Goal: Information Seeking & Learning: Learn about a topic

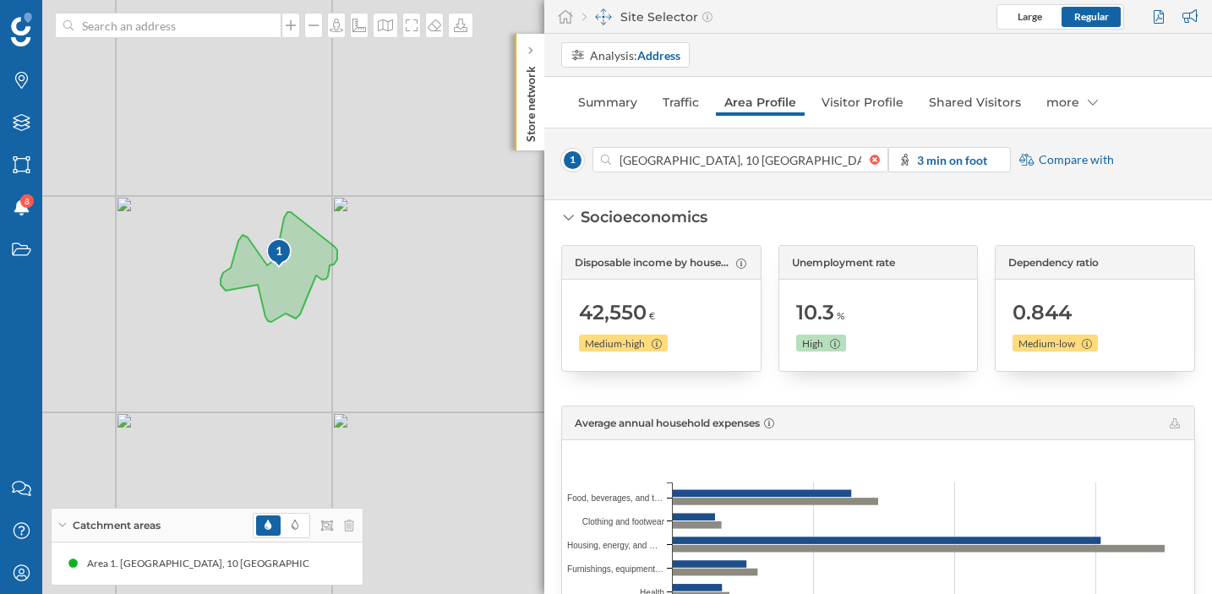
scroll to position [1419, 0]
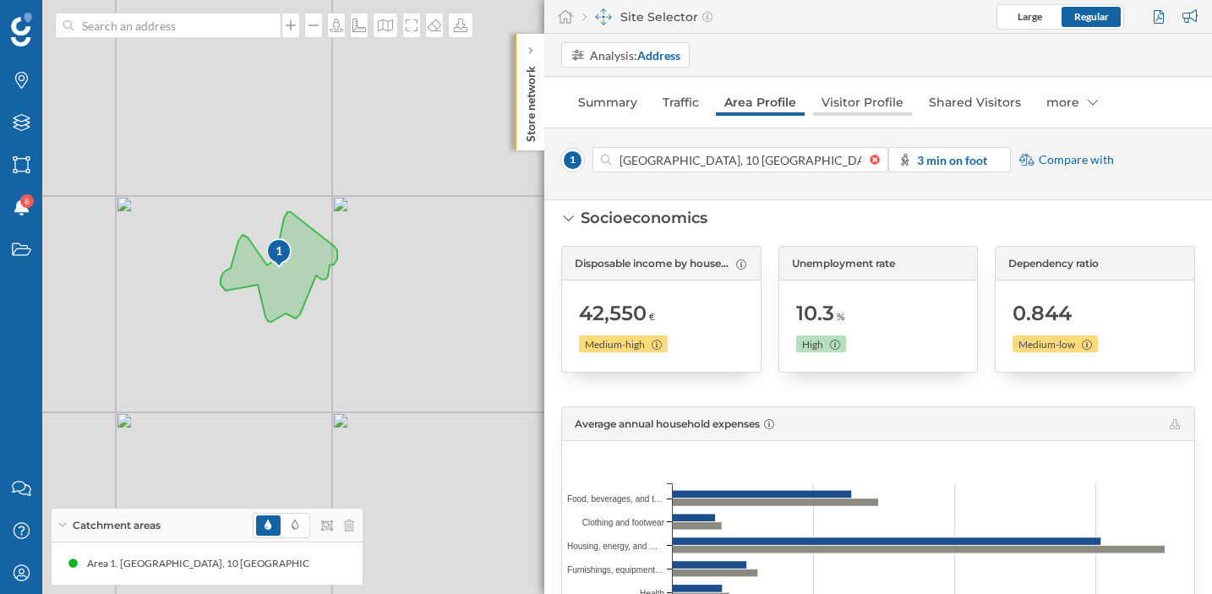
click at [856, 106] on link "Visitor Profile" at bounding box center [862, 102] width 99 height 27
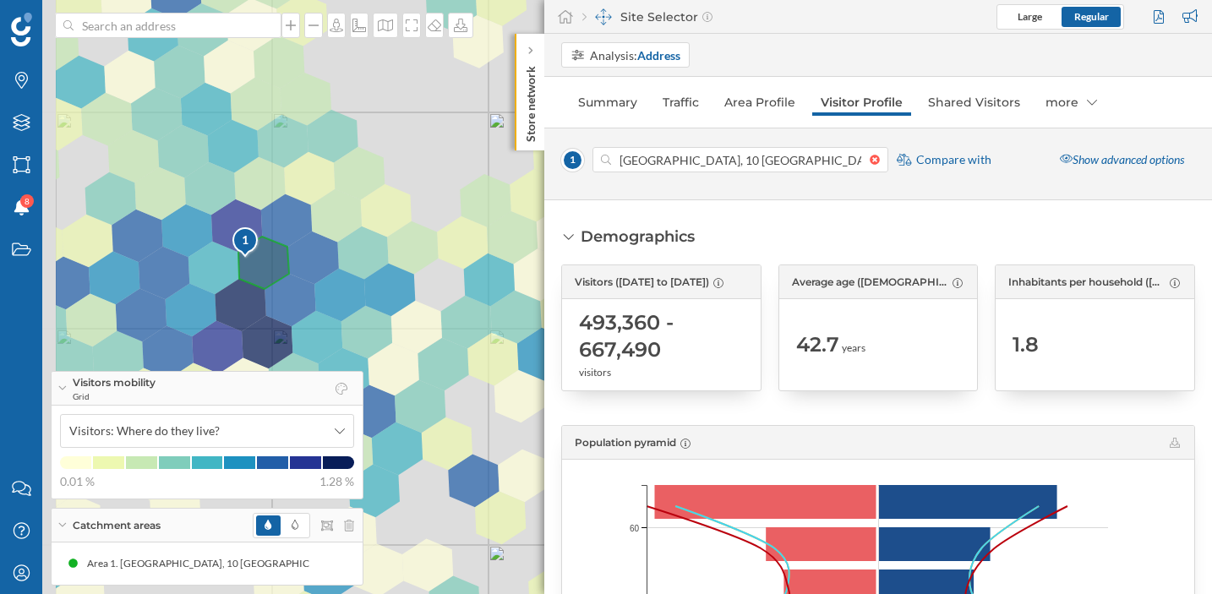
drag, startPoint x: 266, startPoint y: 310, endPoint x: 524, endPoint y: 326, distance: 258.4
click at [524, 326] on div "1 © Mapbox © OpenStreetMap Improve this map" at bounding box center [606, 297] width 1212 height 594
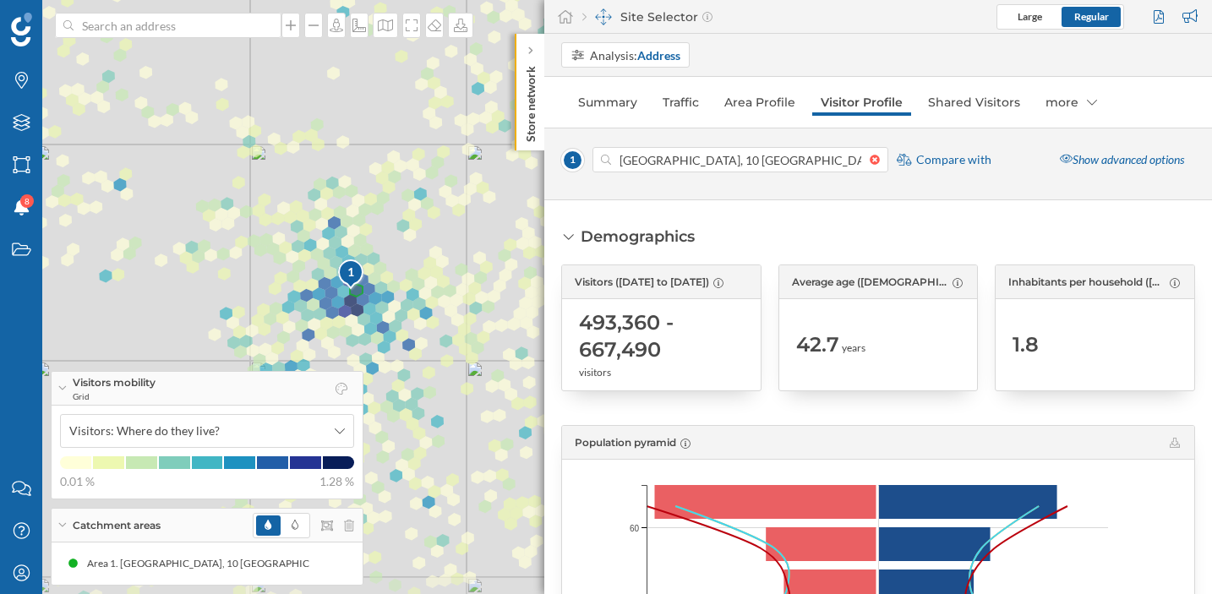
drag, startPoint x: 397, startPoint y: 238, endPoint x: 291, endPoint y: 217, distance: 107.8
click at [291, 217] on div "1 © Mapbox © OpenStreetMap Improve this map" at bounding box center [606, 297] width 1212 height 594
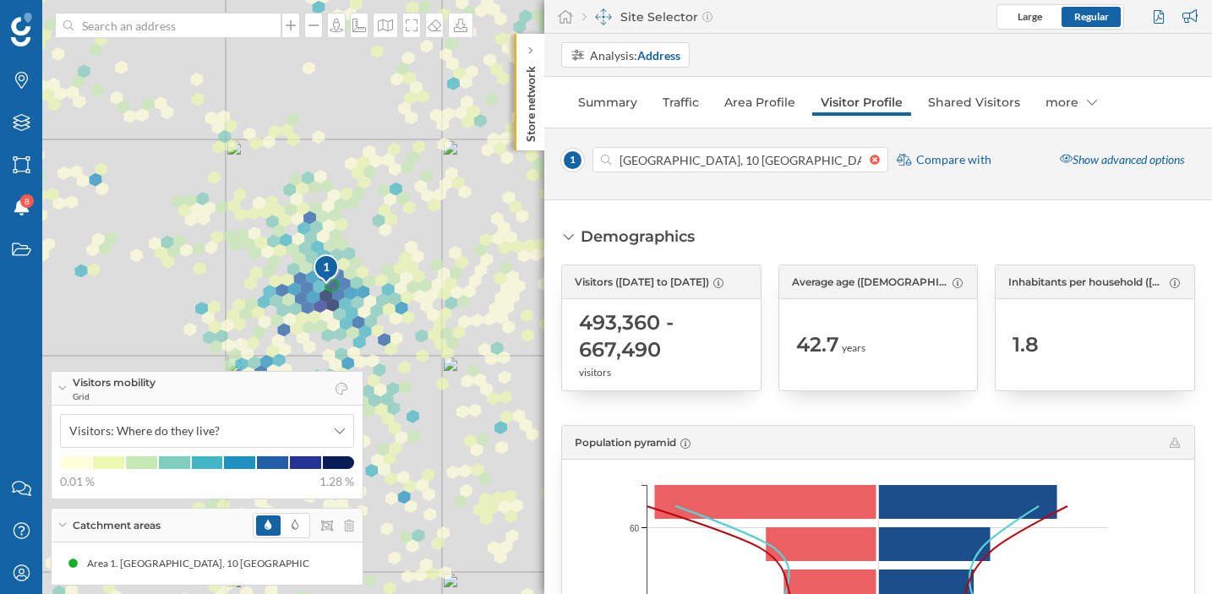
drag, startPoint x: 434, startPoint y: 231, endPoint x: 409, endPoint y: 226, distance: 25.0
click at [409, 226] on div "1 © Mapbox © OpenStreetMap Improve this map" at bounding box center [606, 297] width 1212 height 594
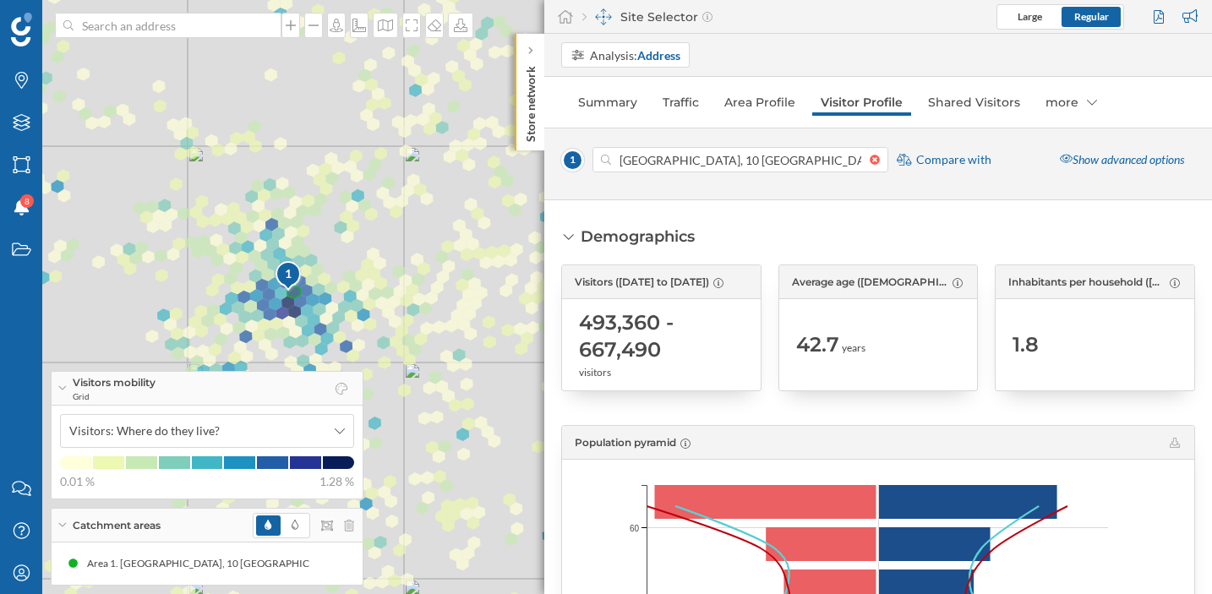
drag, startPoint x: 410, startPoint y: 225, endPoint x: 372, endPoint y: 232, distance: 38.6
click at [372, 232] on div "1 © Mapbox © OpenStreetMap Improve this map" at bounding box center [606, 297] width 1212 height 594
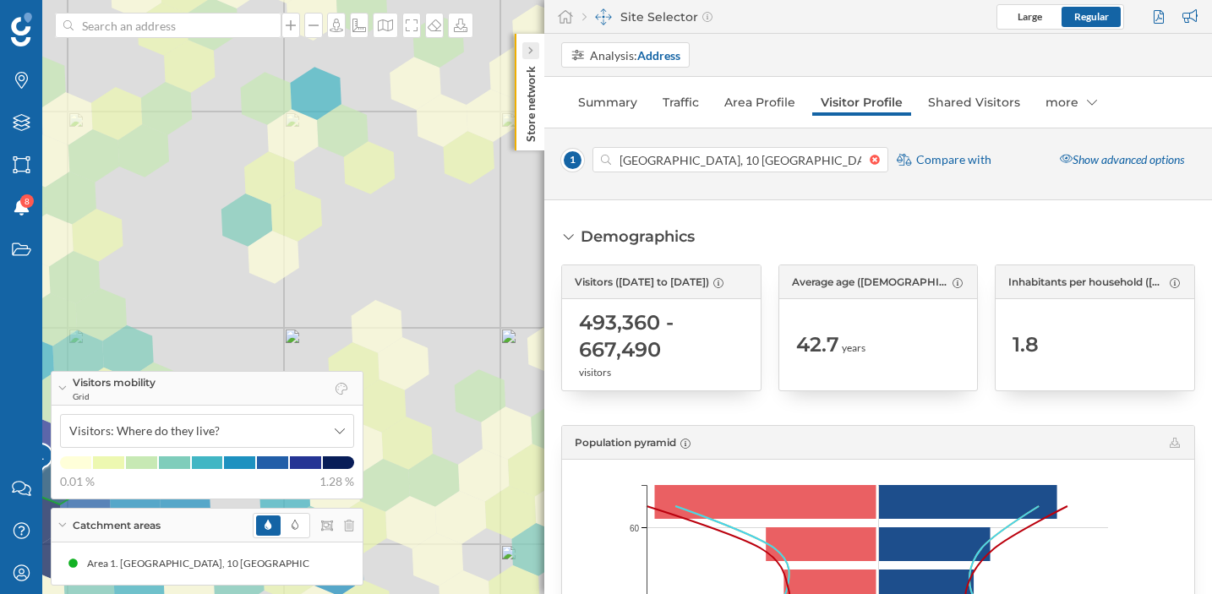
click at [529, 56] on icon at bounding box center [530, 50] width 5 height 17
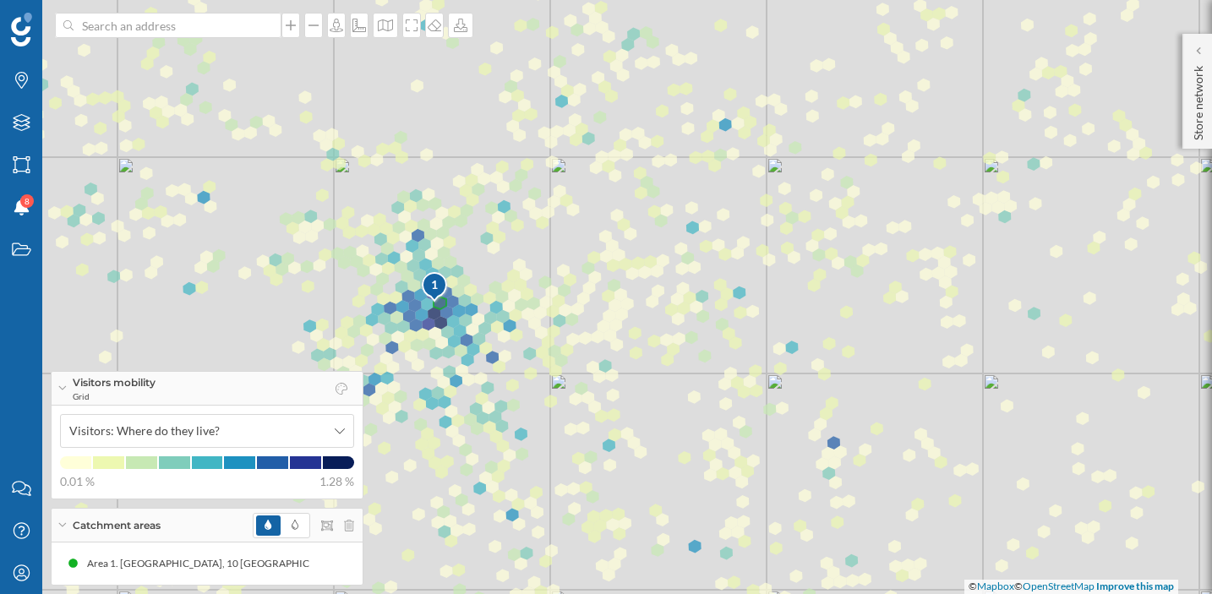
drag, startPoint x: 423, startPoint y: 172, endPoint x: 497, endPoint y: 241, distance: 101.7
click at [497, 241] on div "1 © Mapbox © OpenStreetMap Improve this map" at bounding box center [606, 297] width 1212 height 594
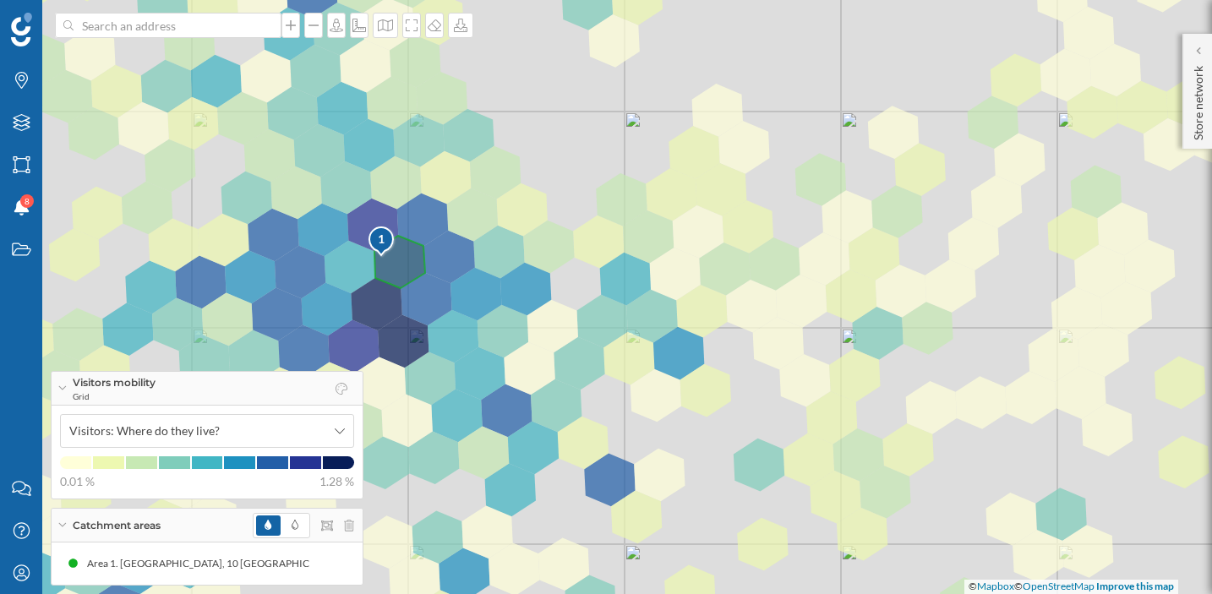
drag, startPoint x: 446, startPoint y: 344, endPoint x: 531, endPoint y: 315, distance: 90.1
click at [531, 315] on div "1 © Mapbox © OpenStreetMap Improve this map" at bounding box center [606, 297] width 1212 height 594
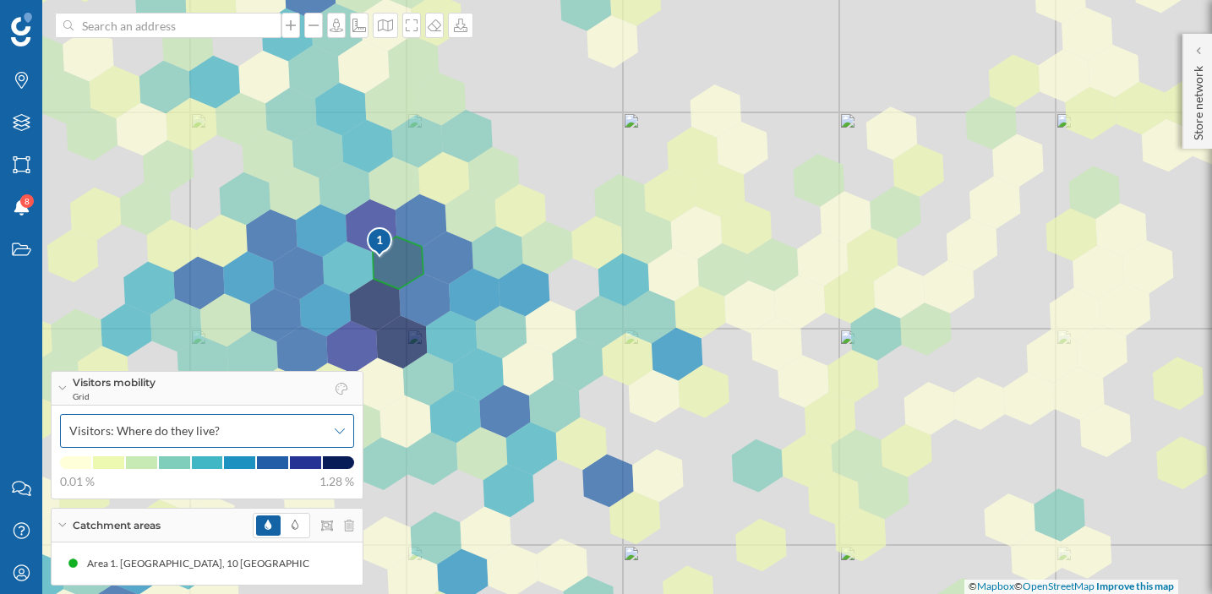
click at [339, 426] on icon at bounding box center [340, 431] width 10 height 12
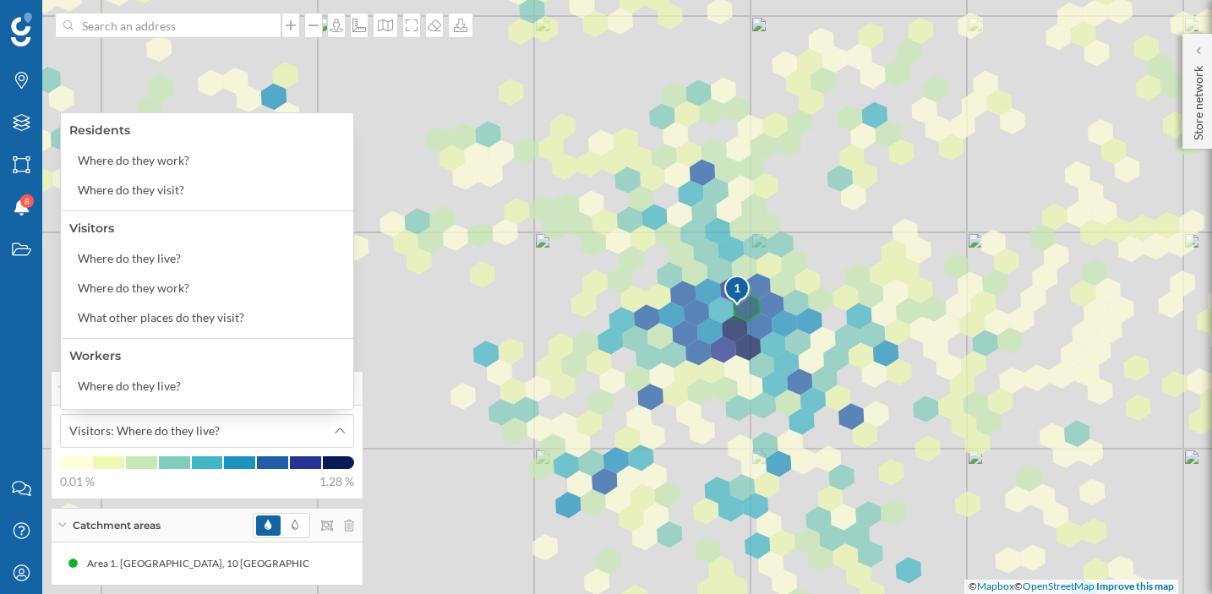
drag, startPoint x: 457, startPoint y: 395, endPoint x: 941, endPoint y: 394, distance: 484.5
click at [941, 394] on div "1 © Mapbox © OpenStreetMap Improve this map" at bounding box center [606, 297] width 1212 height 594
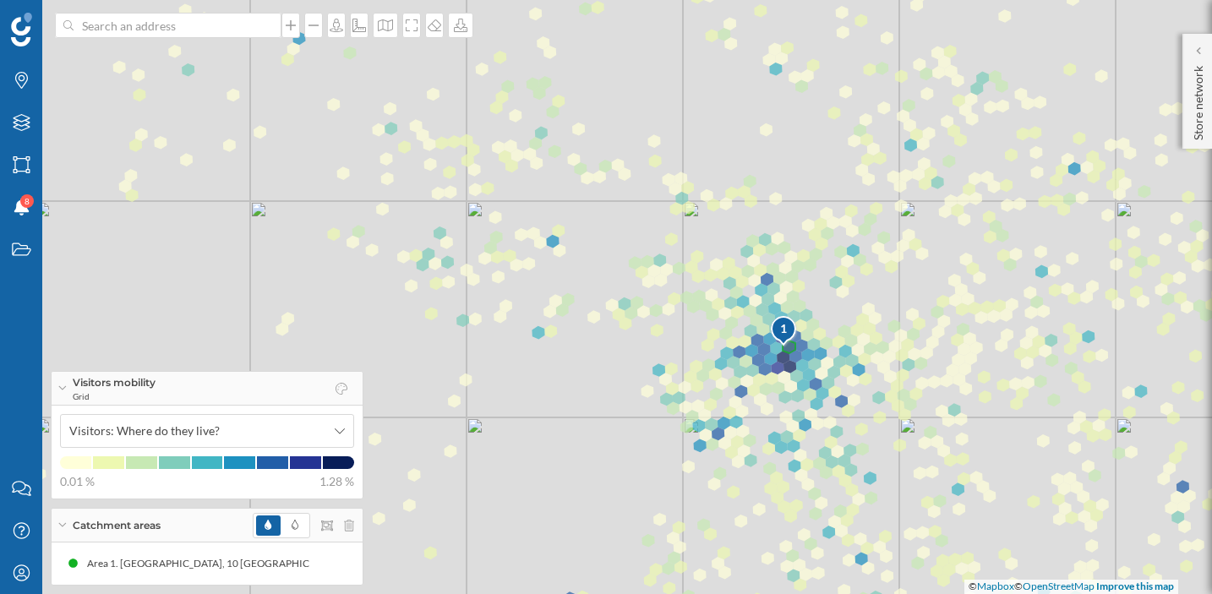
drag, startPoint x: 899, startPoint y: 447, endPoint x: 839, endPoint y: 442, distance: 60.2
click at [839, 442] on div "1 © Mapbox © OpenStreetMap Improve this map" at bounding box center [606, 297] width 1212 height 594
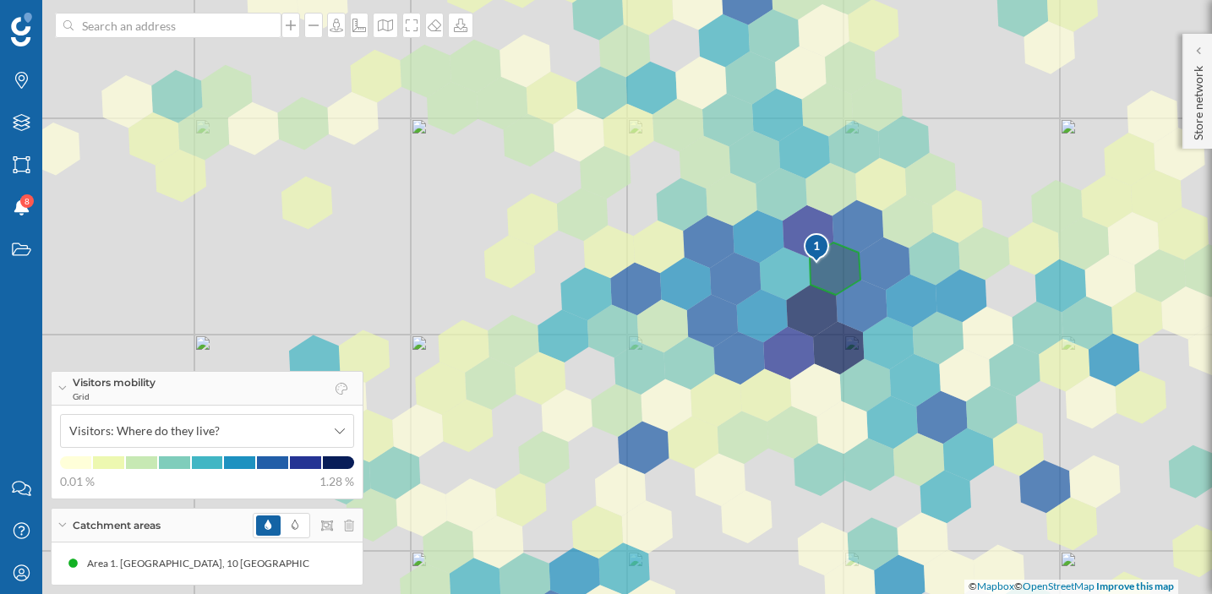
drag, startPoint x: 741, startPoint y: 410, endPoint x: 960, endPoint y: 615, distance: 299.1
click at [960, 594] on html "Brands Layers Areas Notifications 8 States Contact us Help Center My Profile Vi…" at bounding box center [606, 297] width 1212 height 594
click at [329, 425] on div "Visitors: Where do they live?" at bounding box center [207, 431] width 294 height 34
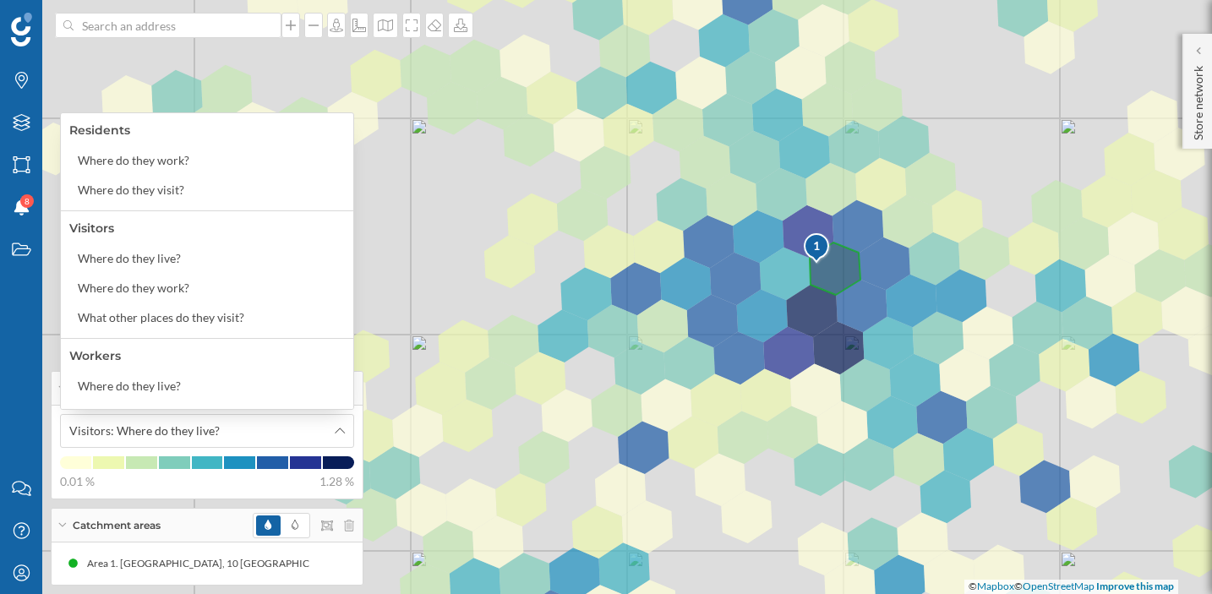
click at [63, 521] on div "Catchment areas" at bounding box center [207, 526] width 311 height 34
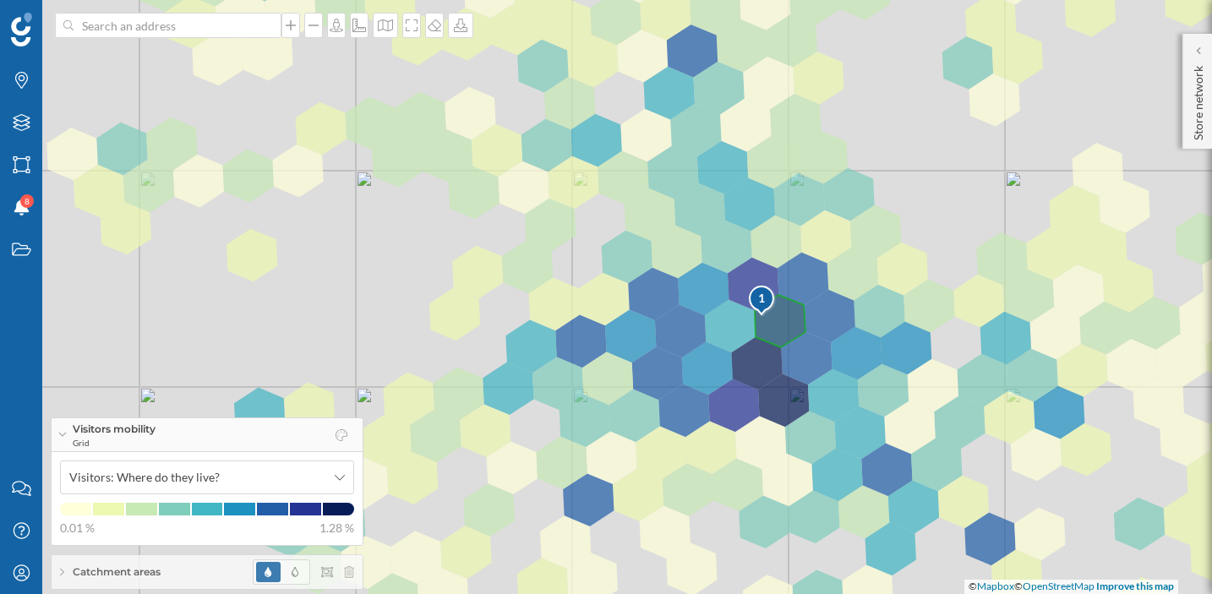
drag, startPoint x: 637, startPoint y: 450, endPoint x: 582, endPoint y: 502, distance: 75.9
click at [582, 502] on div "1 © Mapbox © OpenStreetMap Improve this map" at bounding box center [606, 297] width 1212 height 594
click at [348, 478] on div "Visitors: Where do they live?" at bounding box center [207, 478] width 294 height 34
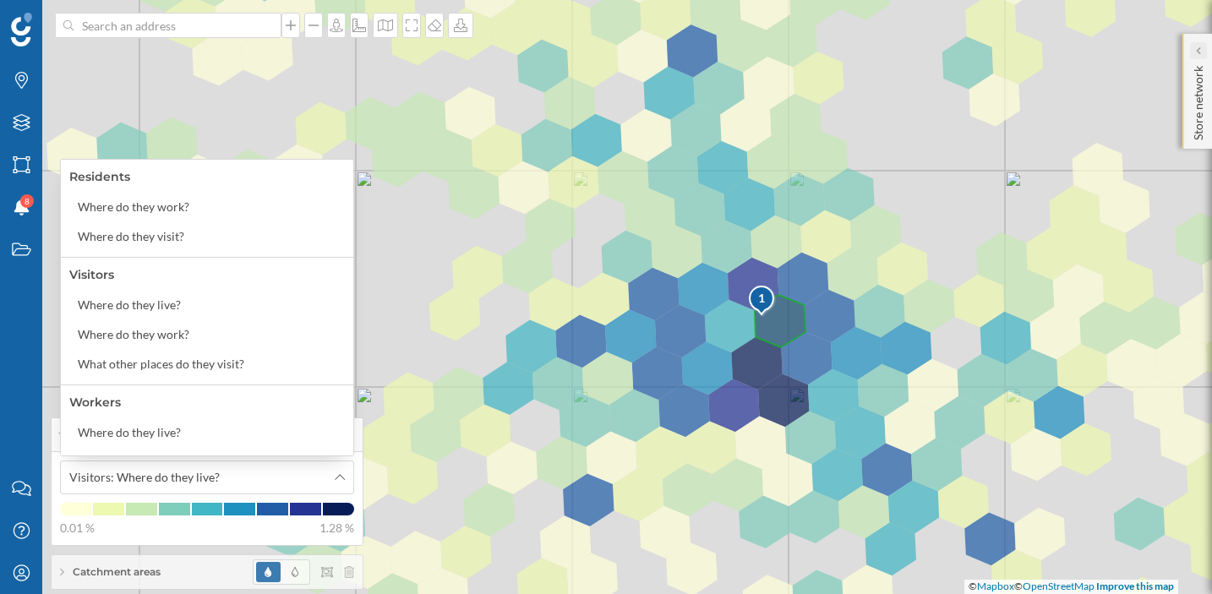
click at [1191, 56] on div at bounding box center [1198, 50] width 17 height 17
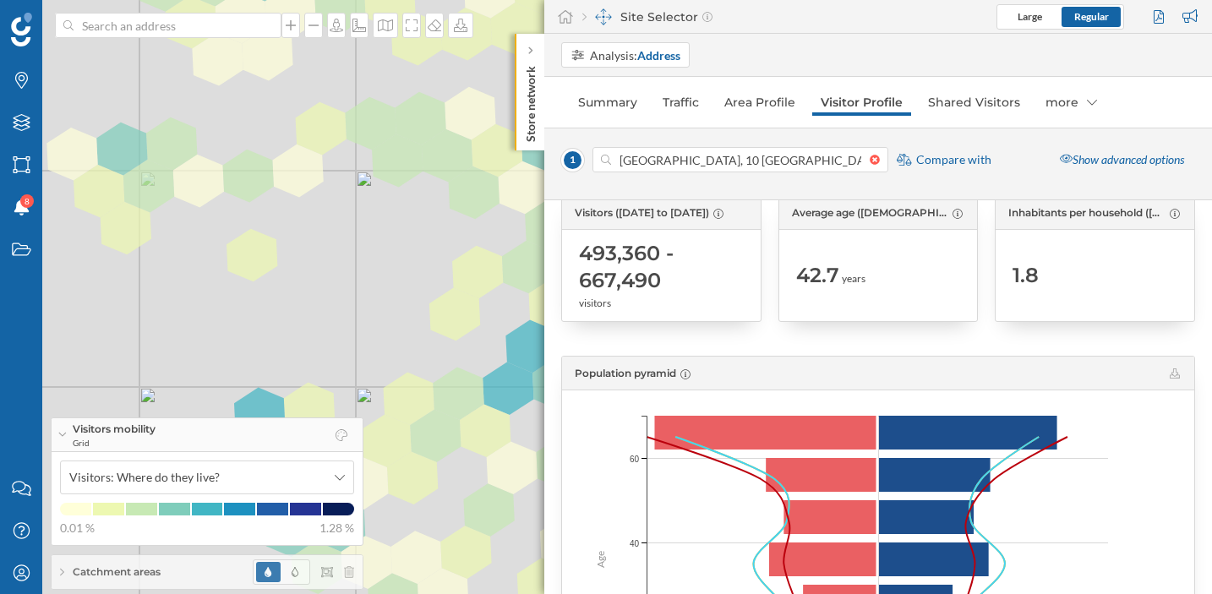
scroll to position [0, 0]
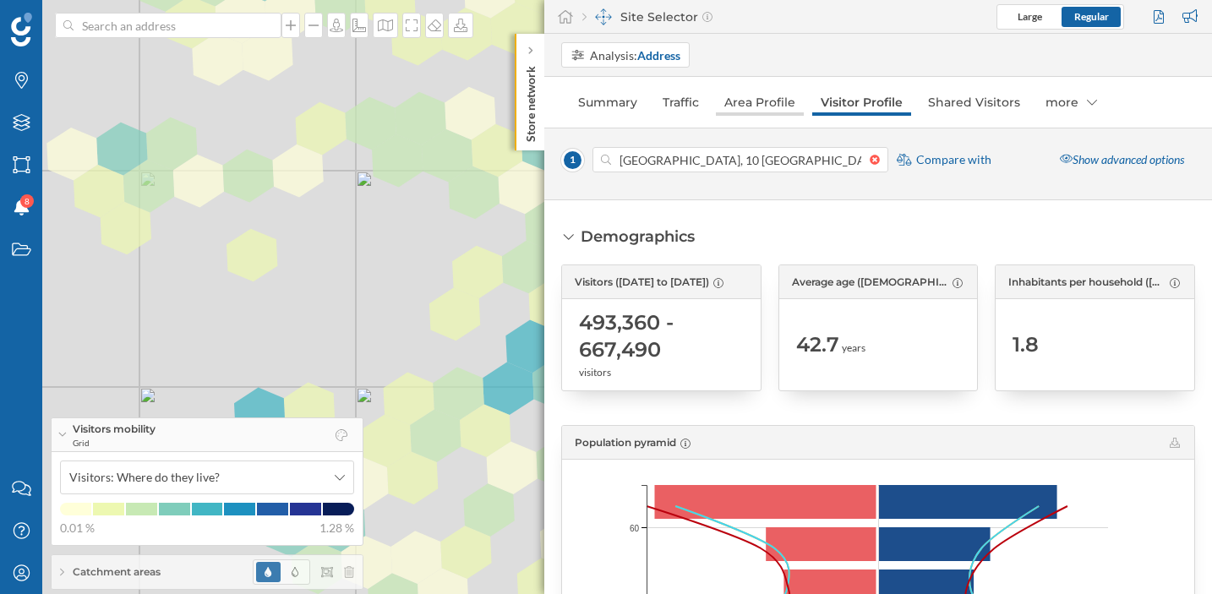
click at [734, 110] on link "Area Profile" at bounding box center [760, 102] width 88 height 27
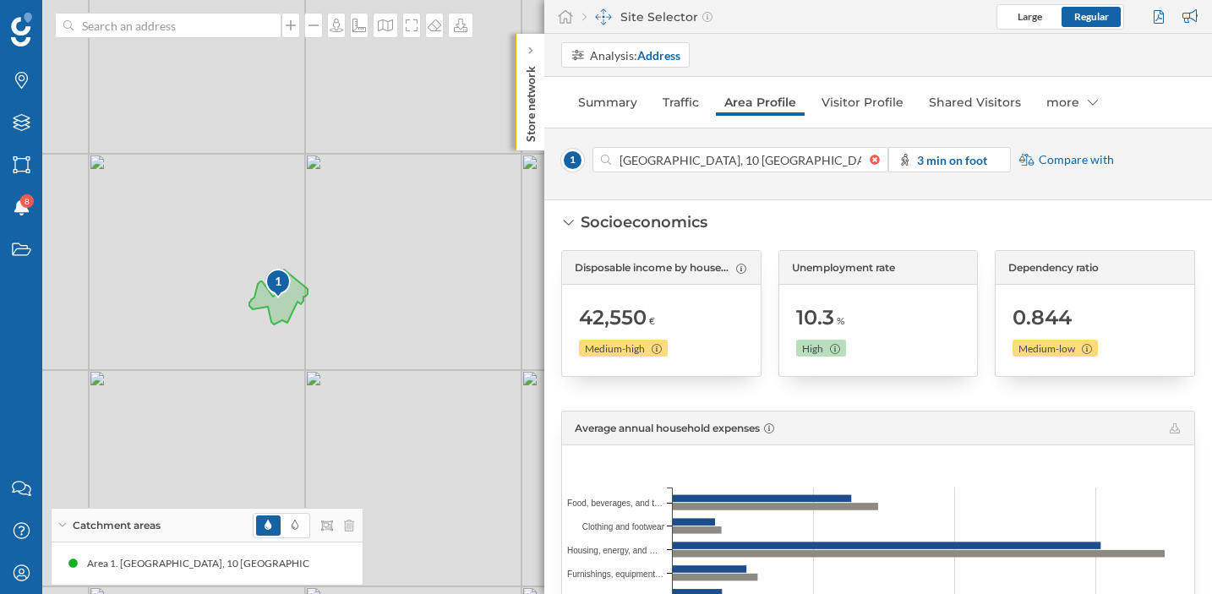
scroll to position [1412, 0]
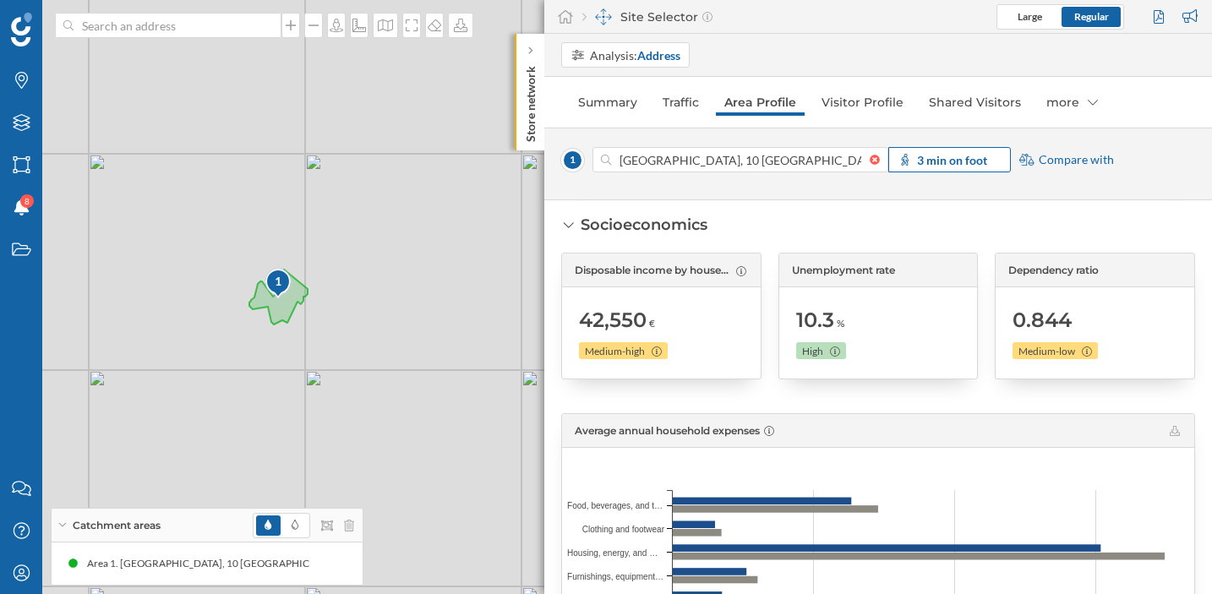
click at [938, 155] on strong "3 min on foot" at bounding box center [952, 160] width 70 height 14
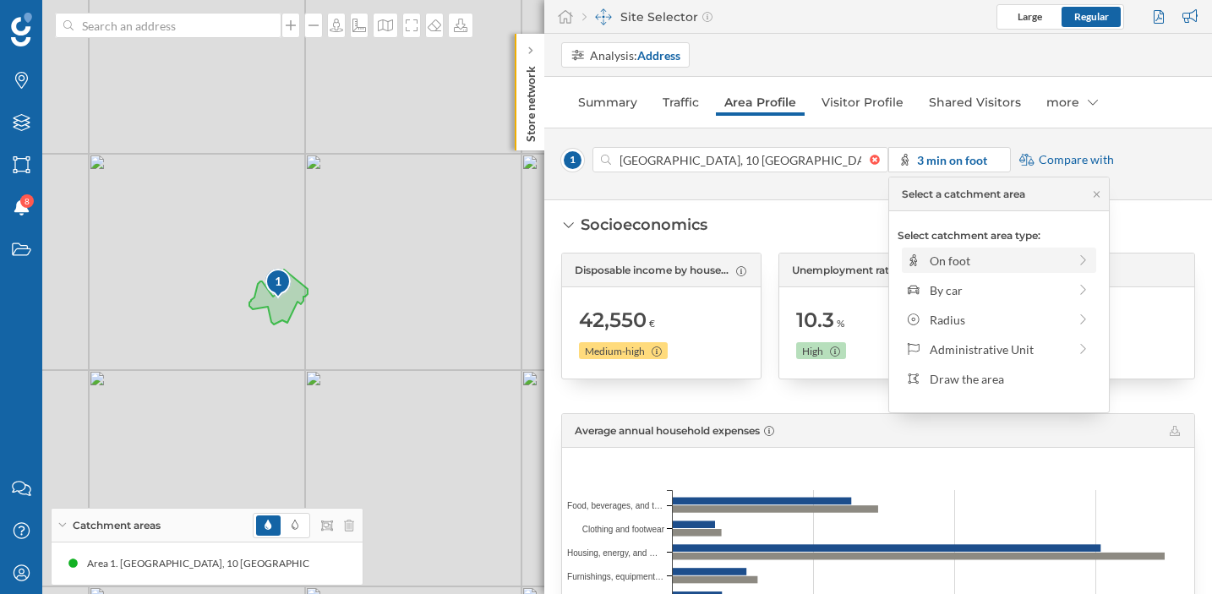
click at [956, 265] on div "On foot" at bounding box center [999, 261] width 138 height 18
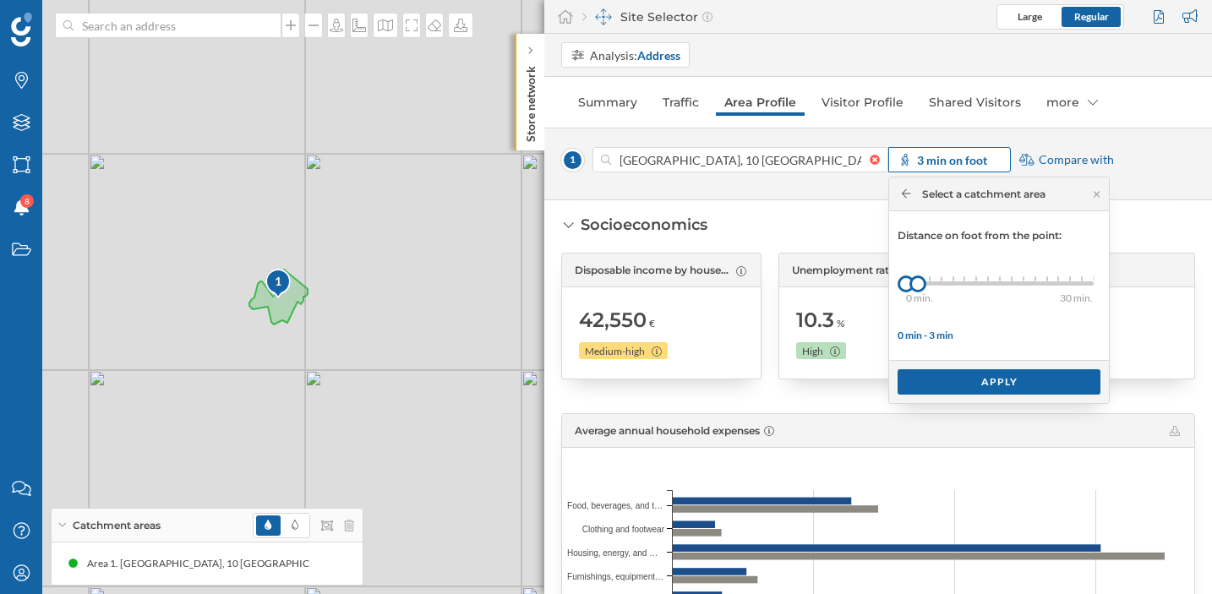
click at [962, 167] on strong "3 min on foot" at bounding box center [952, 160] width 70 height 14
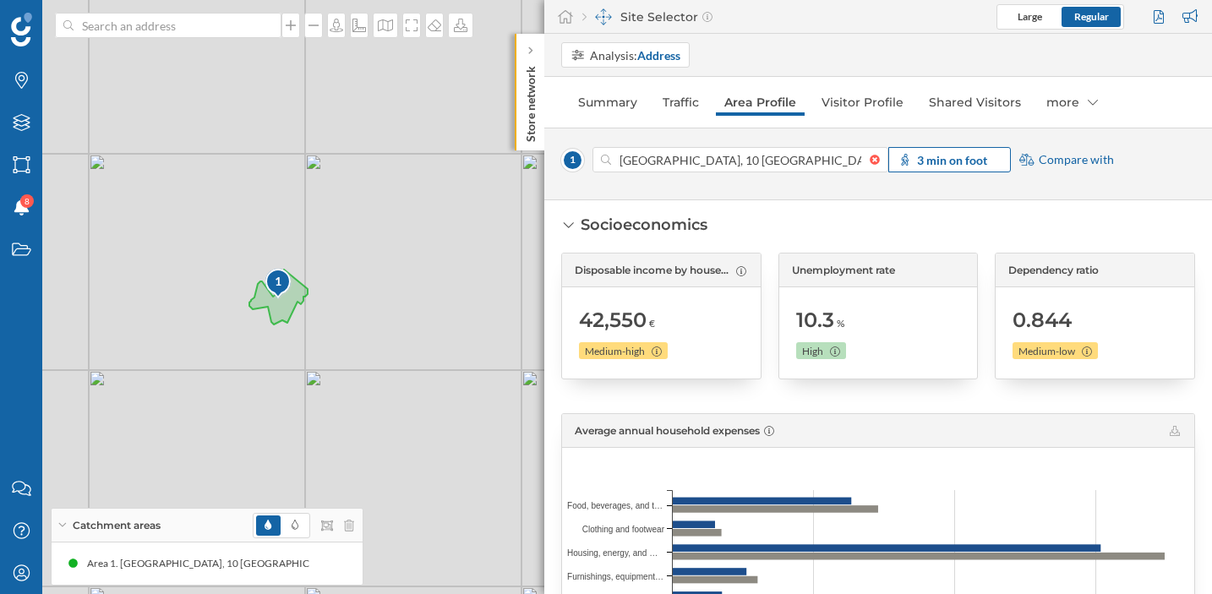
click at [962, 167] on strong "3 min on foot" at bounding box center [952, 160] width 70 height 14
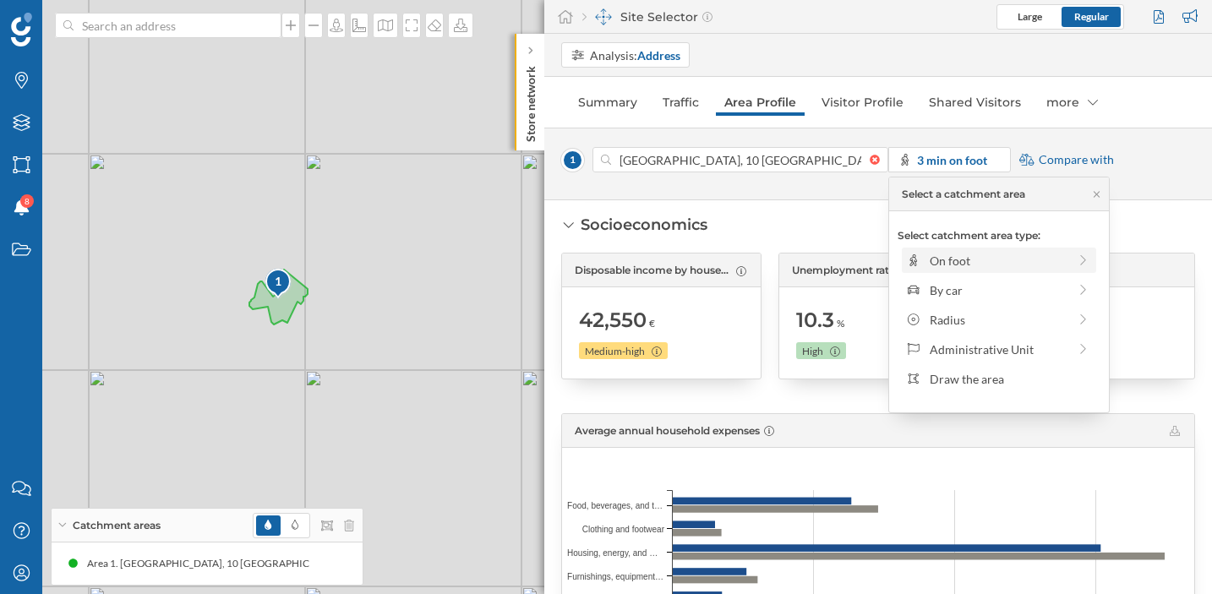
click at [964, 256] on div "On foot" at bounding box center [999, 261] width 138 height 18
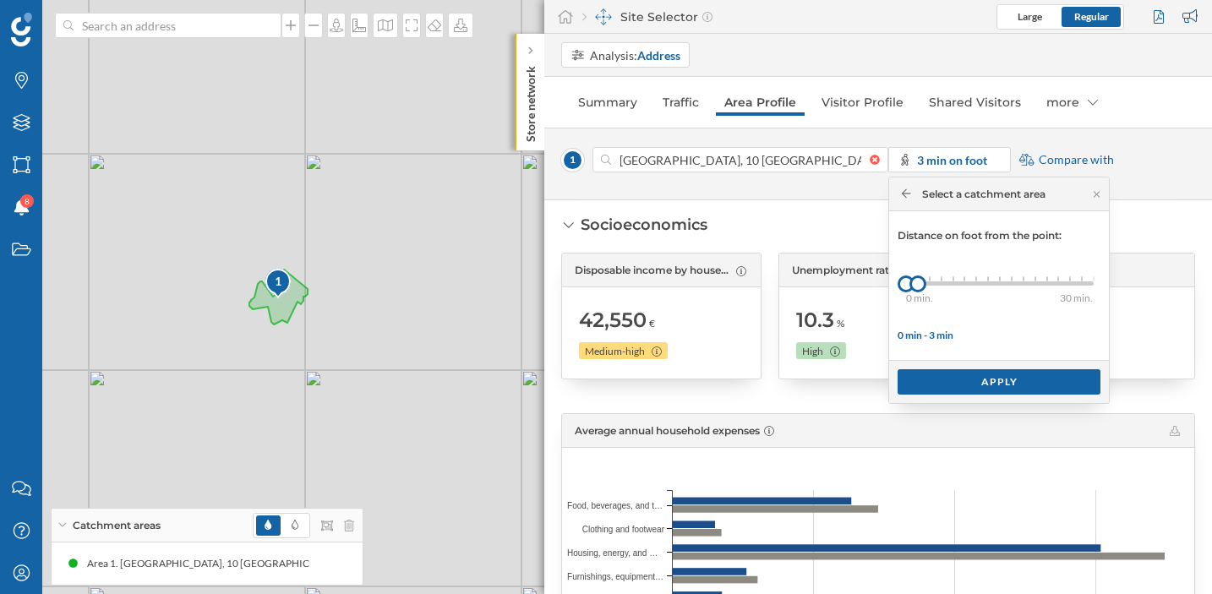
click at [1010, 286] on div "0 min. 3 min. 4 min. 5 min. 6 min. 7 min. 8 min. 9 min. 10 min. 11 min. 12 min.…" at bounding box center [1000, 283] width 188 height 21
click at [998, 283] on div at bounding box center [959, 284] width 106 height 4
click at [974, 378] on div "Apply" at bounding box center [999, 381] width 203 height 25
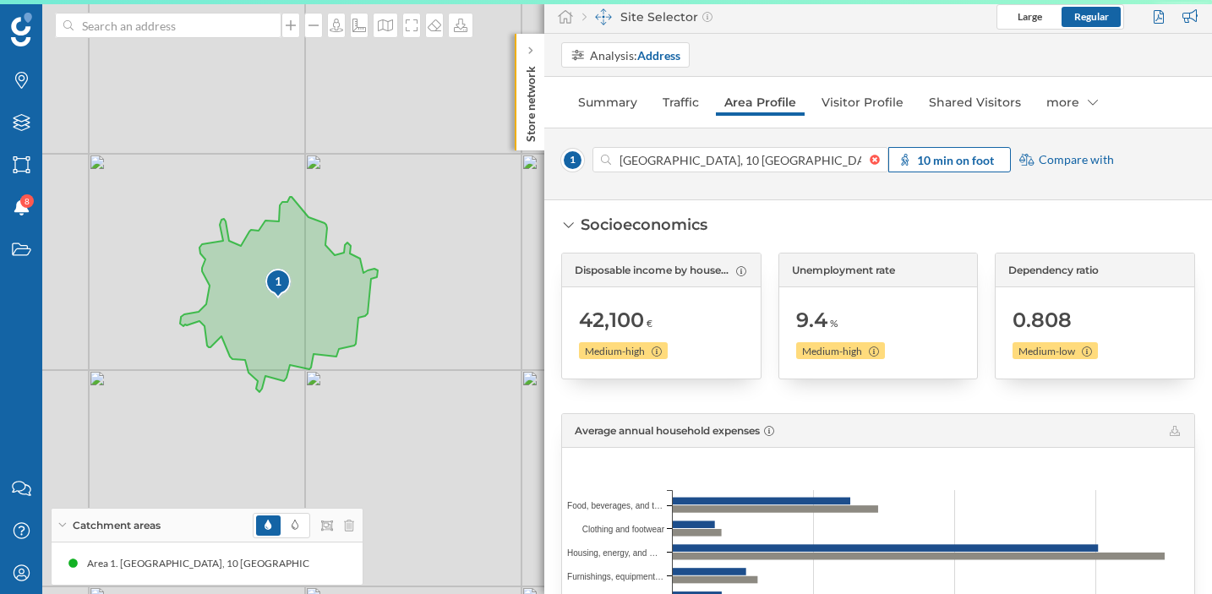
click at [987, 156] on strong "10 min on foot" at bounding box center [955, 160] width 77 height 14
